Goal: Task Accomplishment & Management: Manage account settings

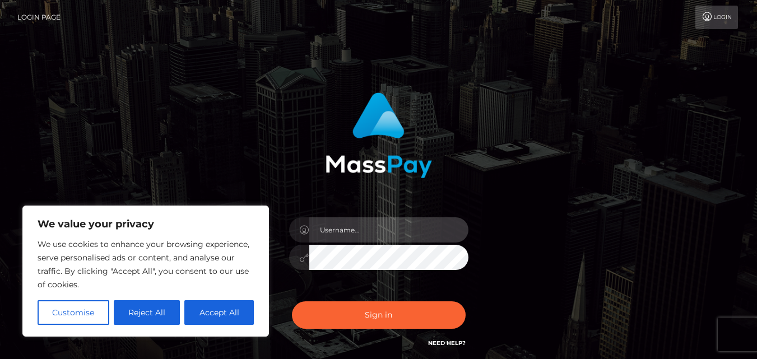
click at [346, 231] on input "text" at bounding box center [388, 229] width 159 height 25
type input "[EMAIL_ADDRESS][DOMAIN_NAME]"
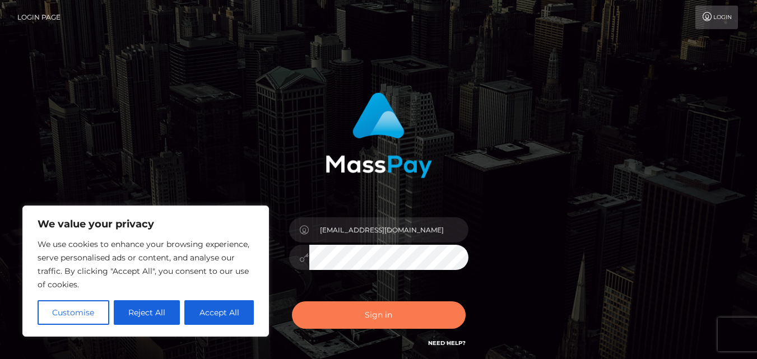
click at [441, 313] on button "Sign in" at bounding box center [379, 314] width 174 height 27
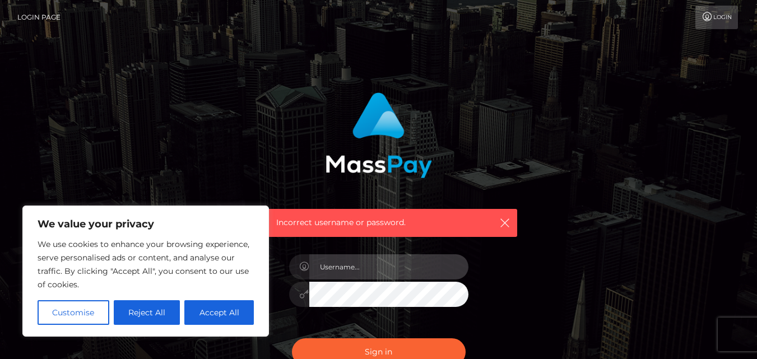
click at [401, 272] on input "text" at bounding box center [388, 266] width 159 height 25
type input "[EMAIL_ADDRESS][DOMAIN_NAME]"
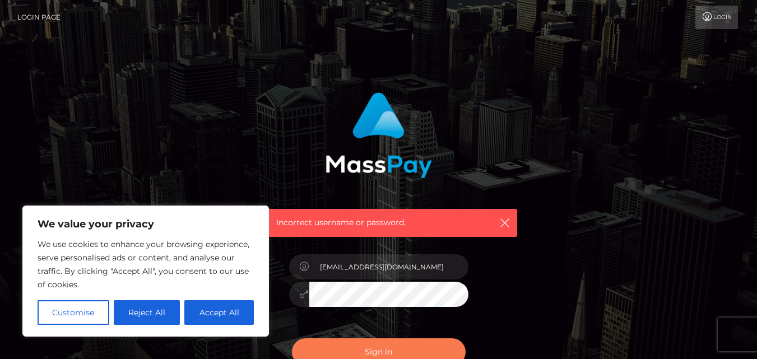
click at [368, 343] on button "Sign in" at bounding box center [379, 351] width 174 height 27
